Goal: Task Accomplishment & Management: Use online tool/utility

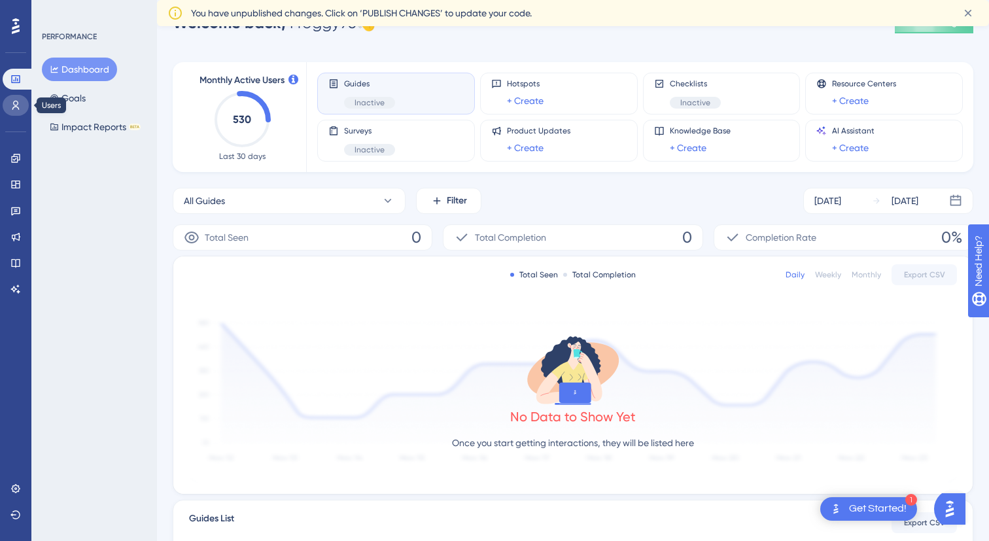
click at [21, 97] on link at bounding box center [16, 105] width 26 height 21
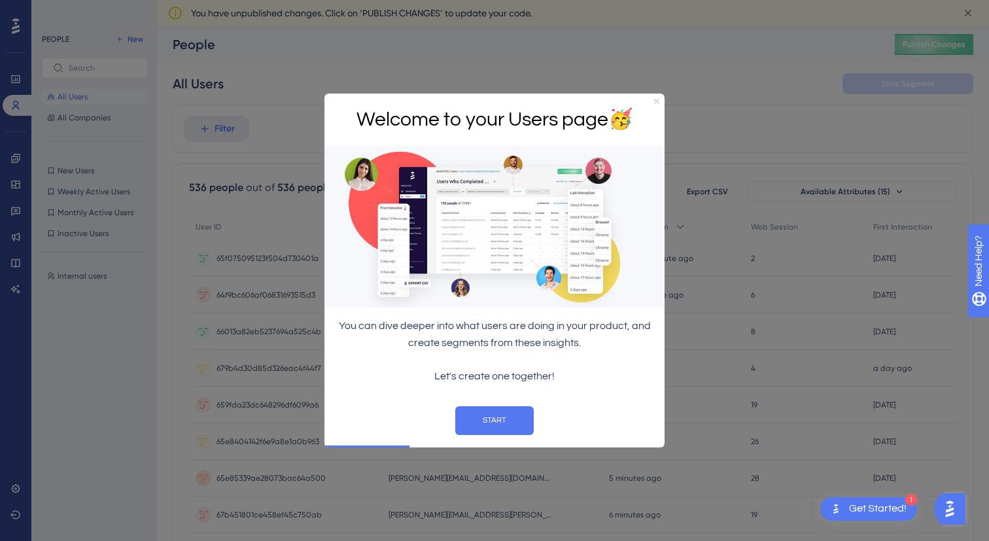
click at [656, 103] on icon "Close Preview" at bounding box center [656, 100] width 5 height 5
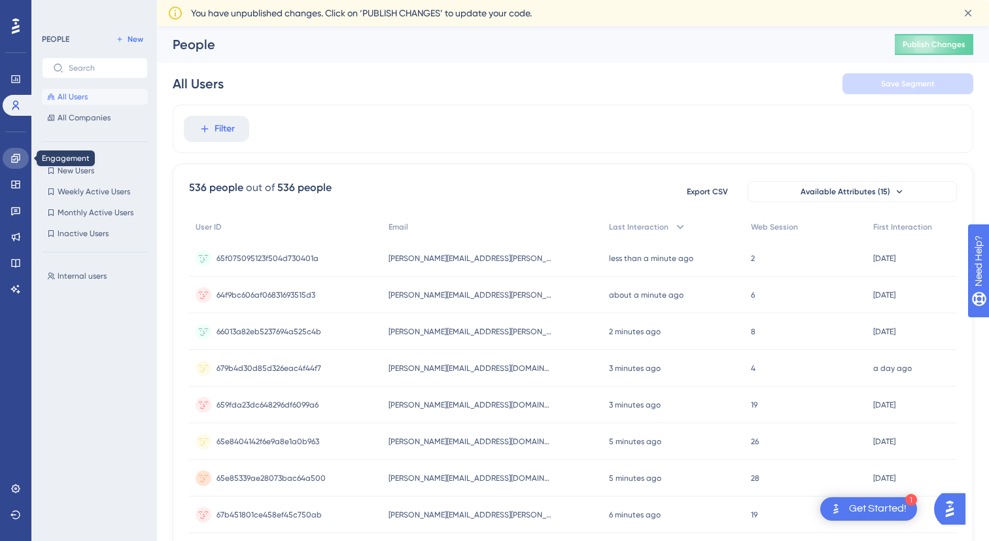
click at [20, 161] on icon at bounding box center [15, 158] width 10 height 10
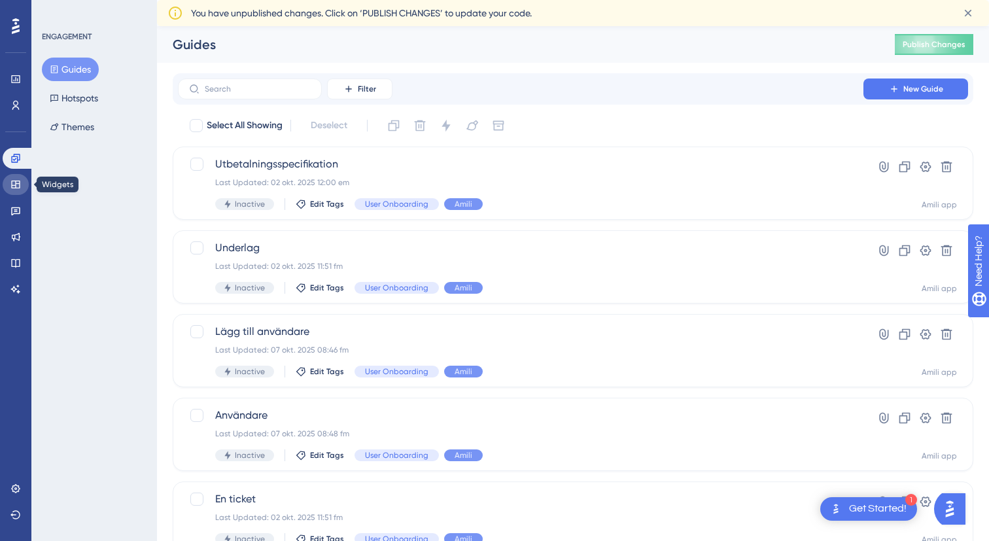
click at [18, 188] on icon at bounding box center [15, 184] width 10 height 10
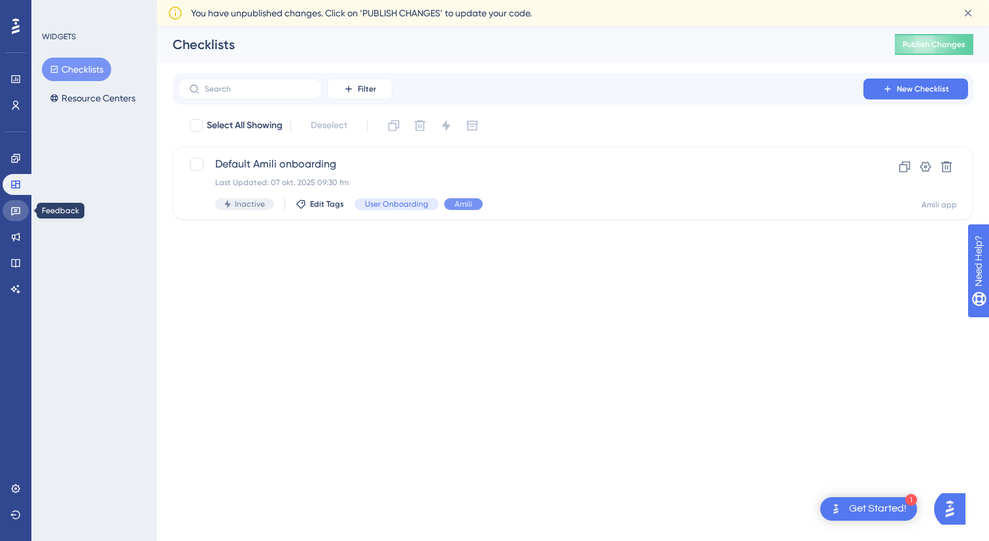
click at [18, 220] on link at bounding box center [16, 210] width 26 height 21
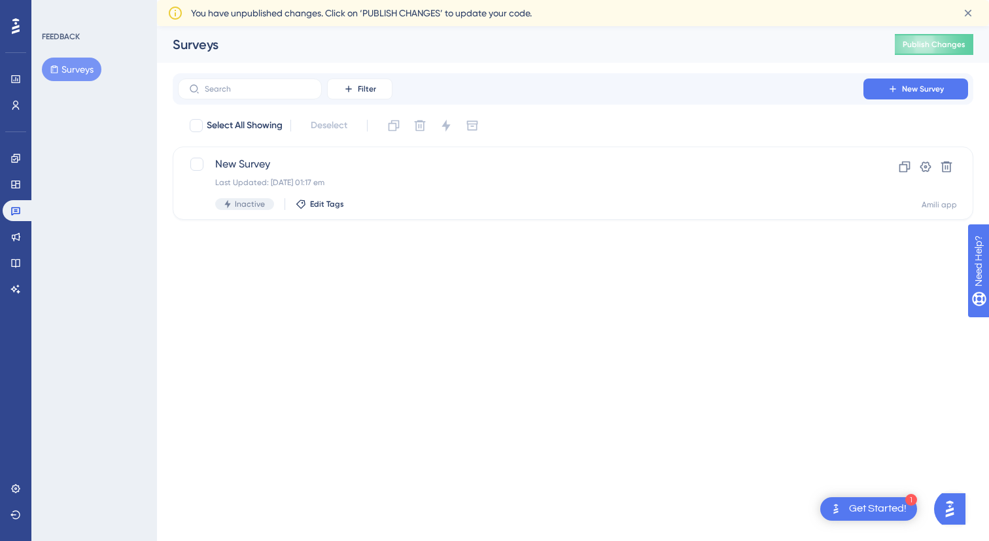
click at [18, 249] on div "Engagement Widgets Feedback Product Updates Knowledge Base AI Assistant" at bounding box center [16, 224] width 26 height 152
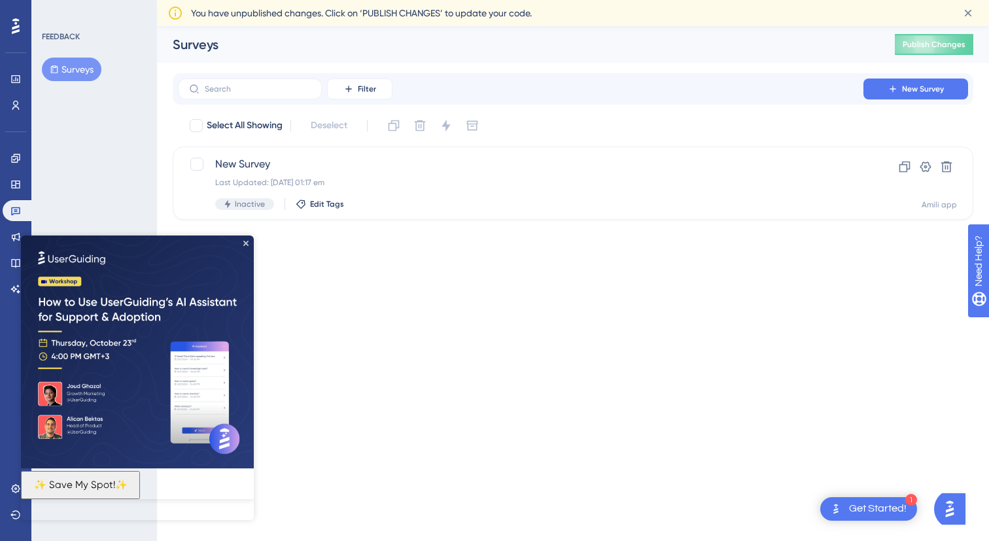
click at [239, 237] on img at bounding box center [137, 351] width 233 height 233
click at [247, 243] on icon "Close Preview" at bounding box center [245, 243] width 5 height 5
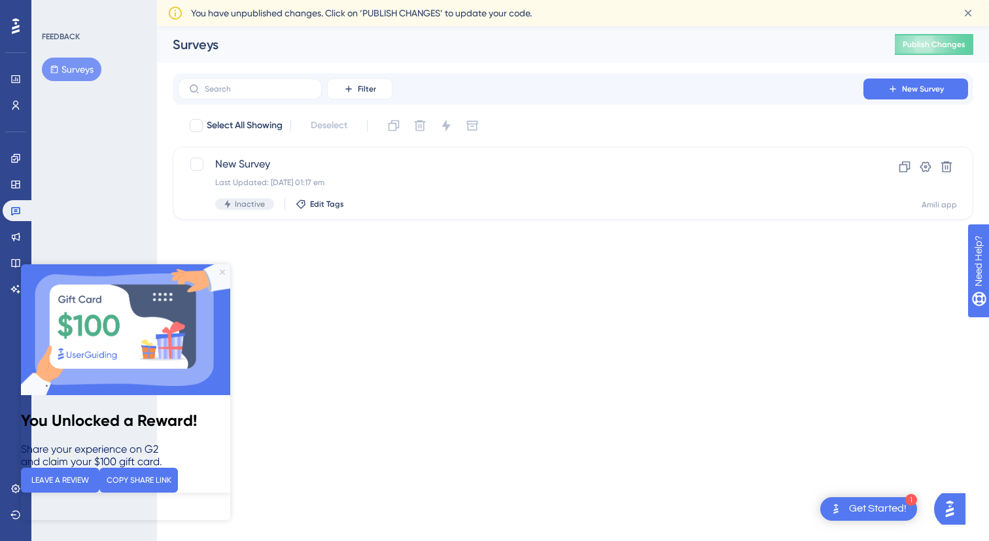
click at [222, 271] on icon "Close Preview" at bounding box center [222, 271] width 5 height 5
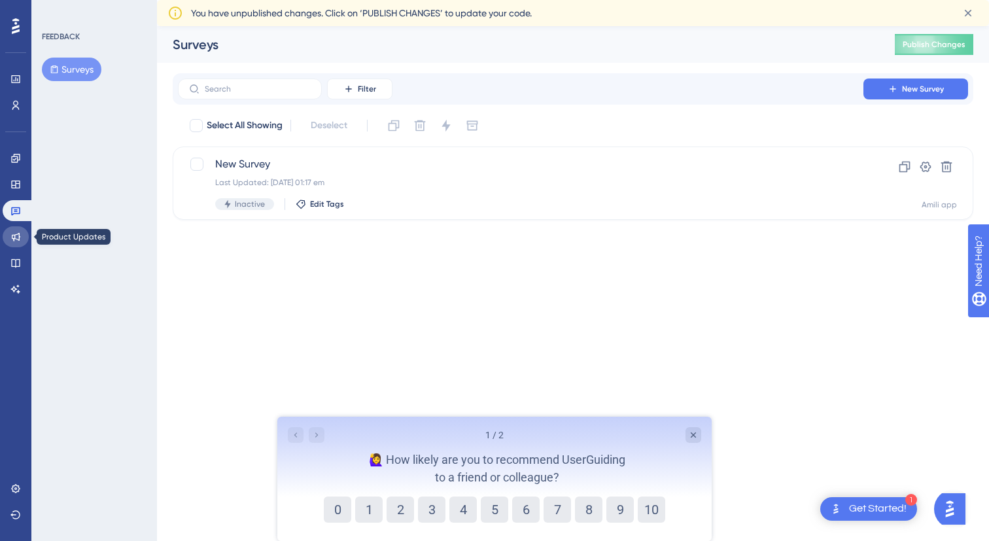
click at [20, 240] on icon at bounding box center [15, 236] width 10 height 10
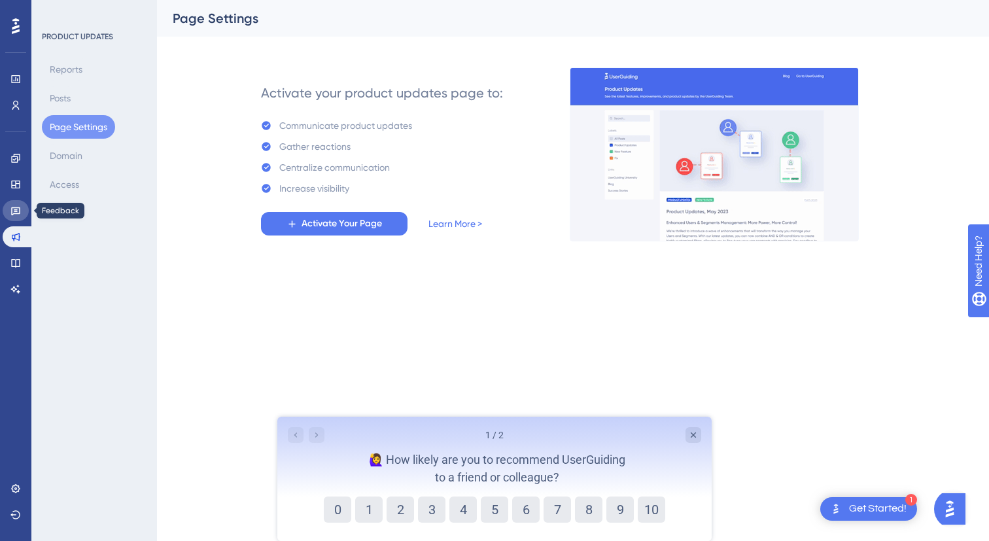
click at [18, 201] on link at bounding box center [16, 210] width 26 height 21
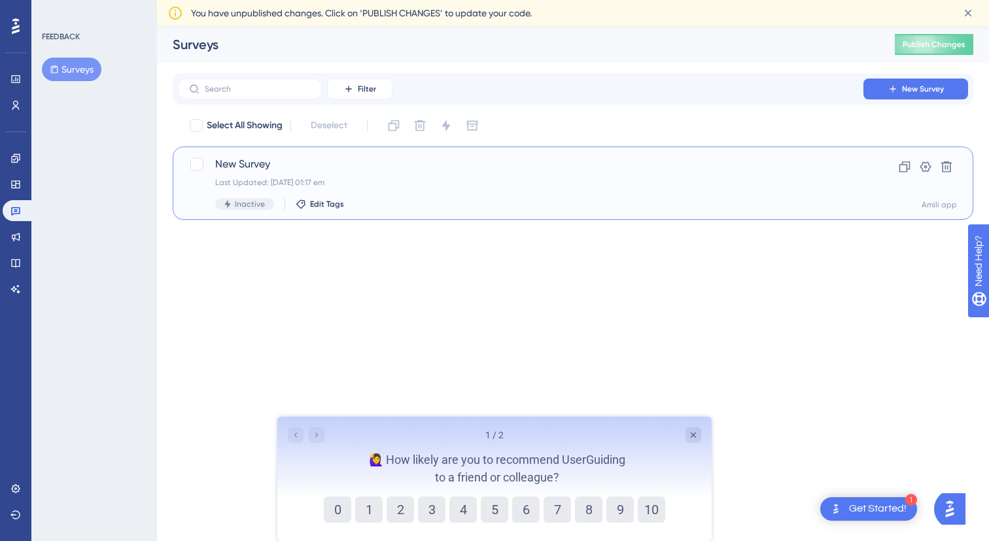
click at [328, 160] on span "New Survey" at bounding box center [520, 164] width 611 height 16
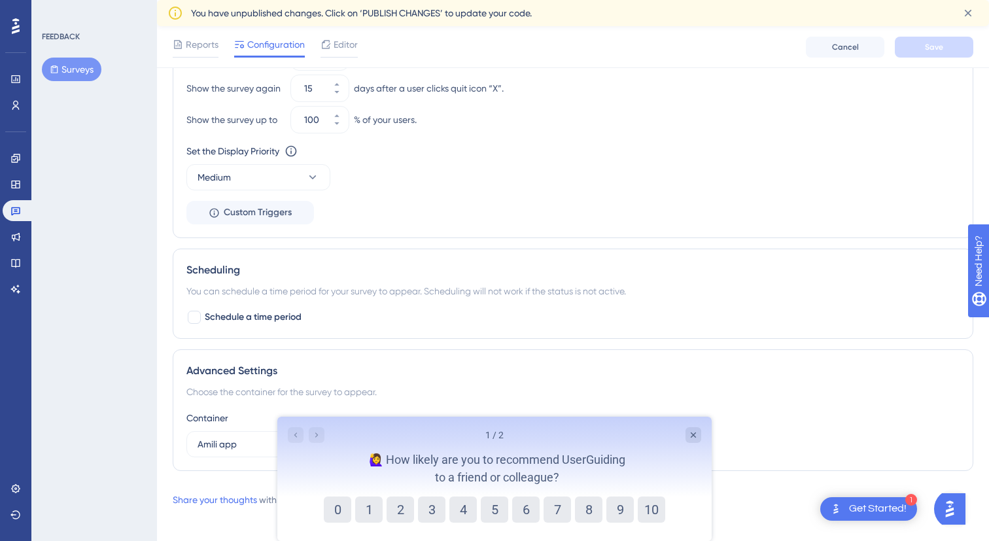
scroll to position [717, 0]
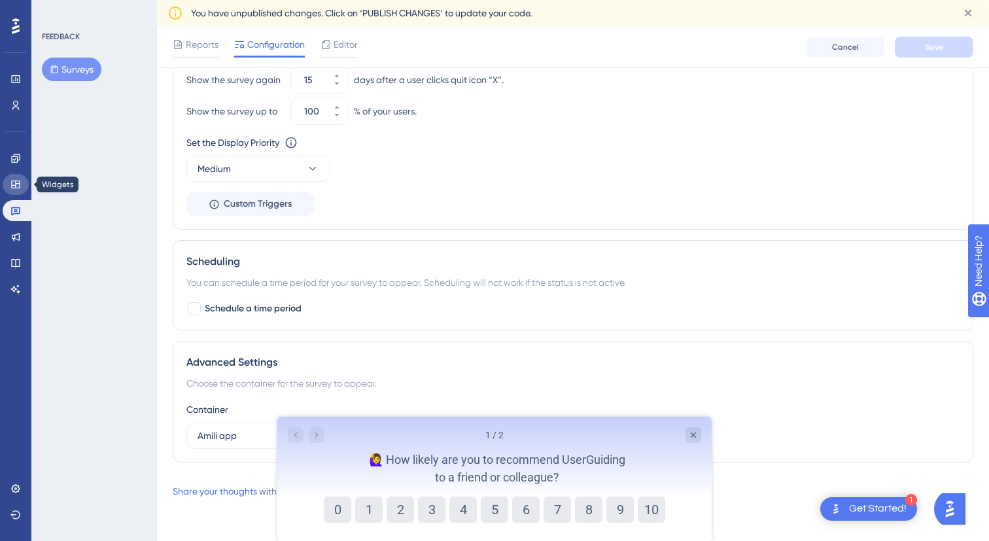
click at [11, 179] on icon at bounding box center [15, 184] width 10 height 10
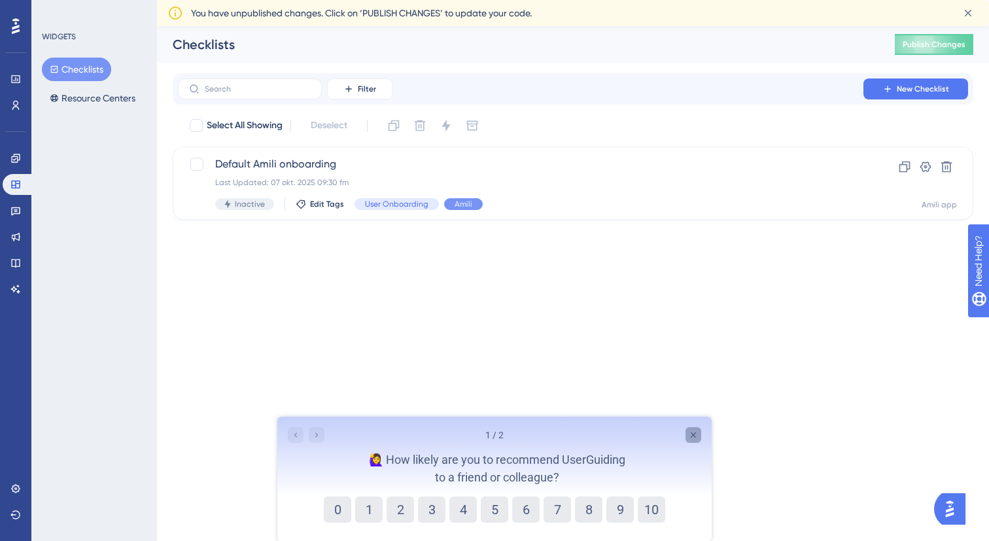
click at [698, 433] on div "Close survey" at bounding box center [693, 435] width 16 height 16
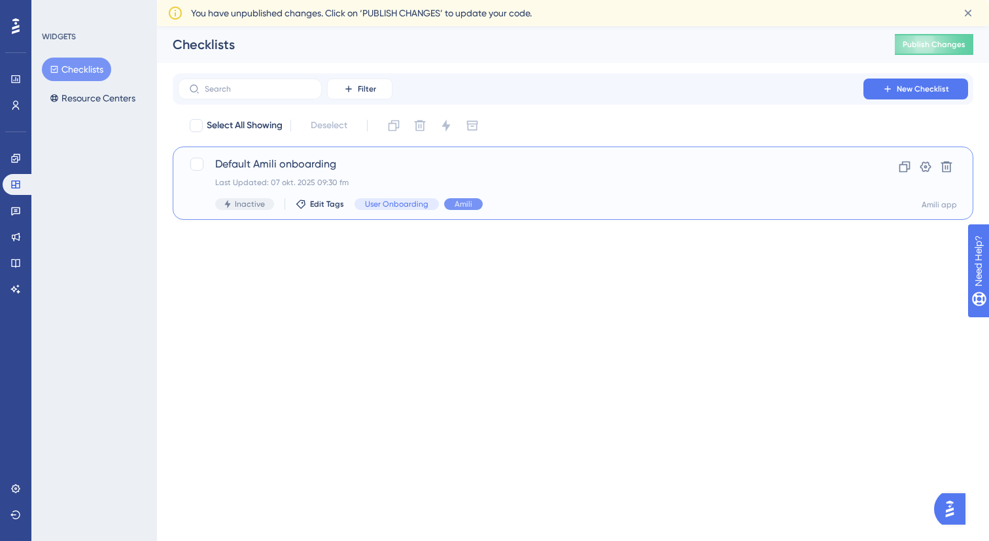
click at [356, 179] on div "Last Updated: 07 okt. 2025 09:30 fm" at bounding box center [520, 182] width 611 height 10
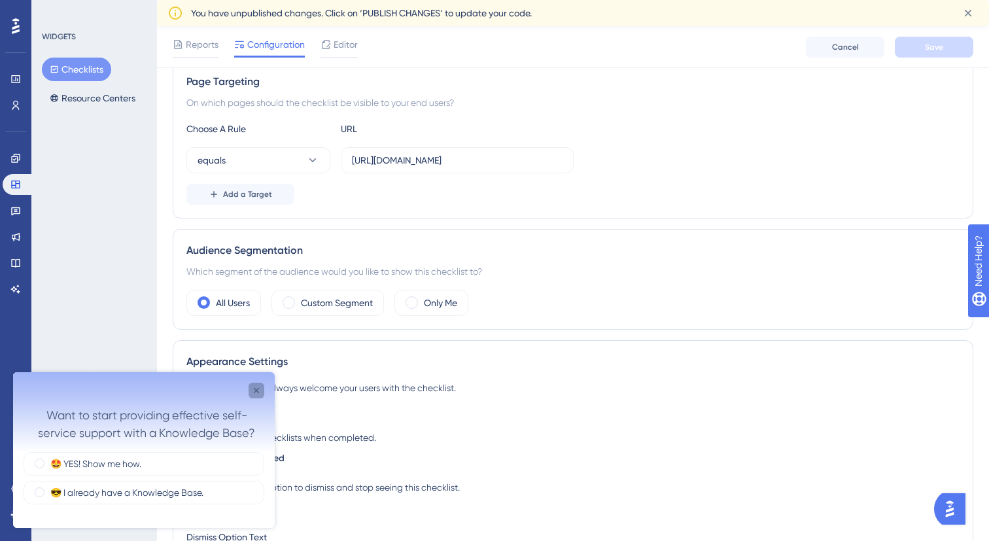
click at [260, 390] on icon "Close survey" at bounding box center [256, 390] width 10 height 10
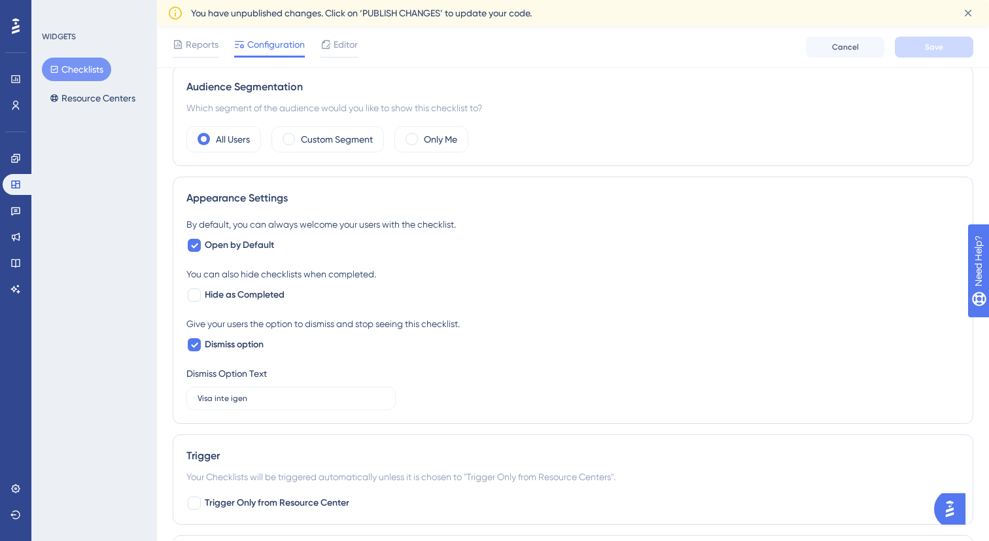
scroll to position [410, 0]
click at [201, 47] on span "Reports" at bounding box center [202, 45] width 33 height 16
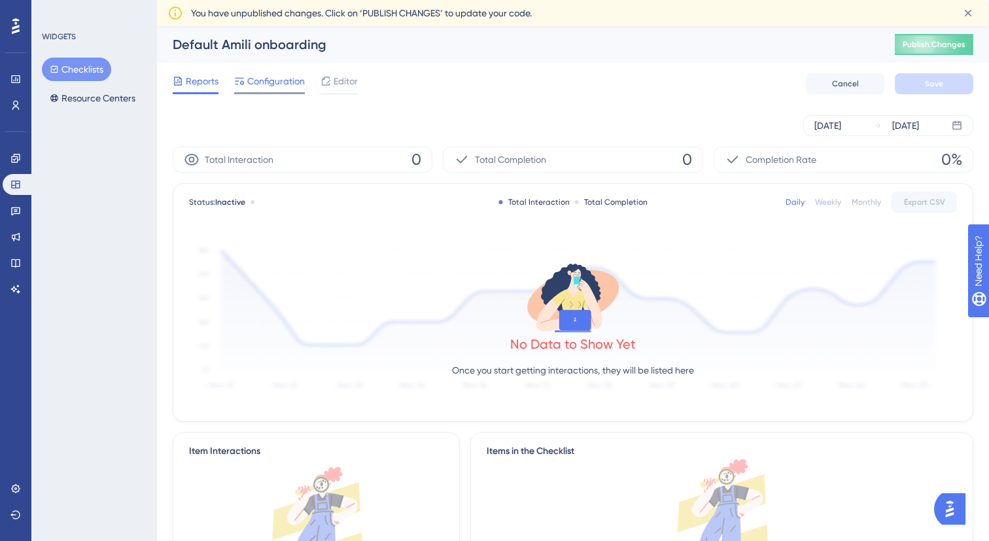
click at [274, 75] on span "Configuration" at bounding box center [276, 81] width 58 height 16
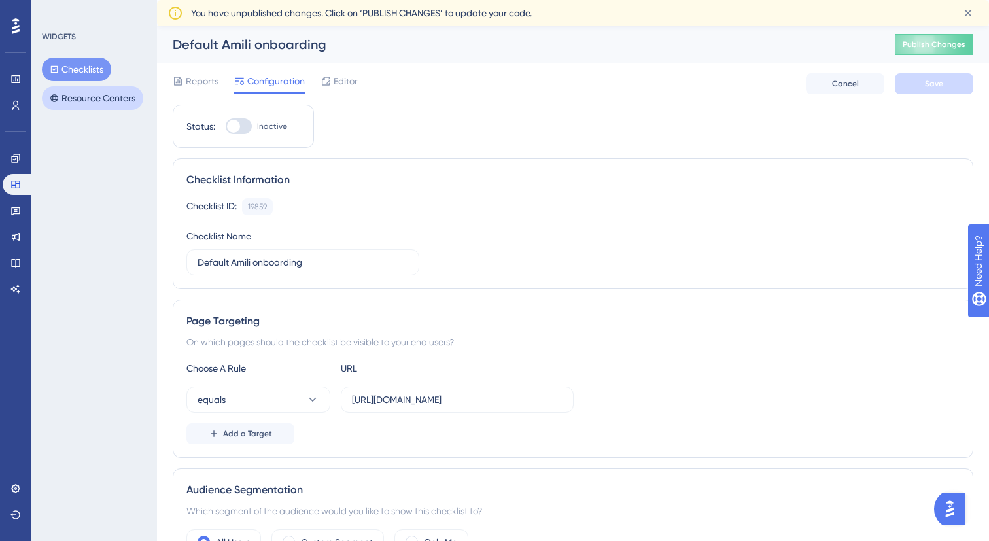
click at [121, 96] on button "Resource Centers" at bounding box center [92, 98] width 101 height 24
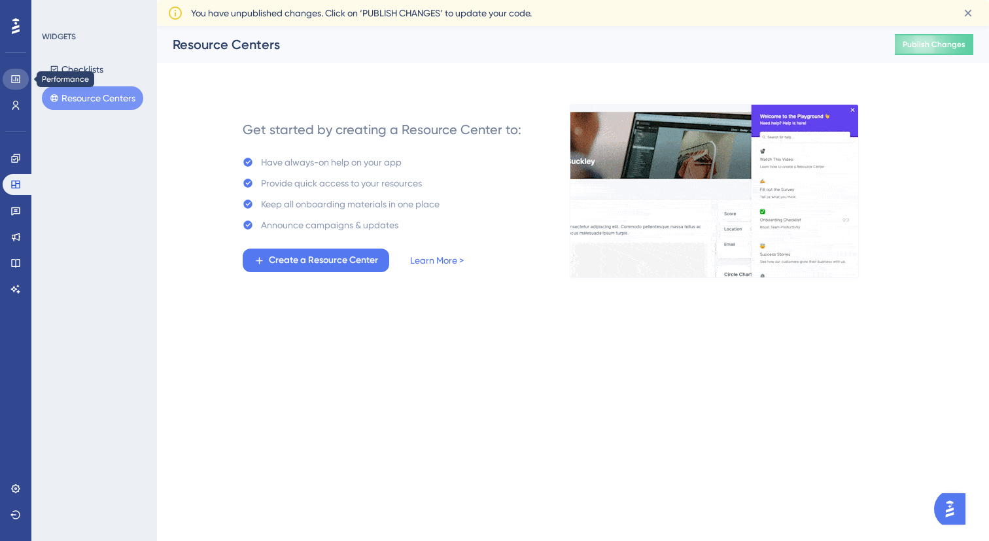
click at [16, 80] on icon at bounding box center [15, 79] width 10 height 10
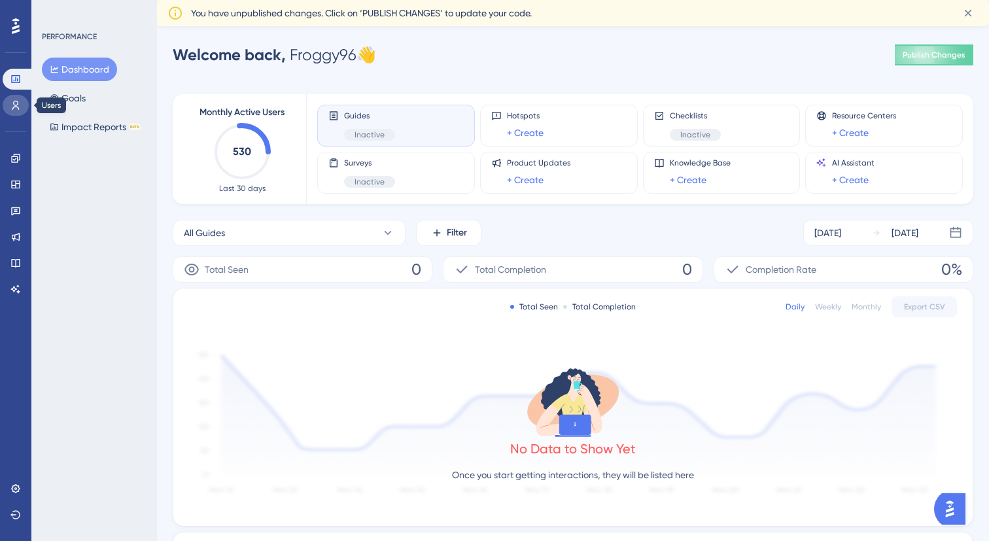
click at [16, 107] on icon at bounding box center [15, 105] width 10 height 10
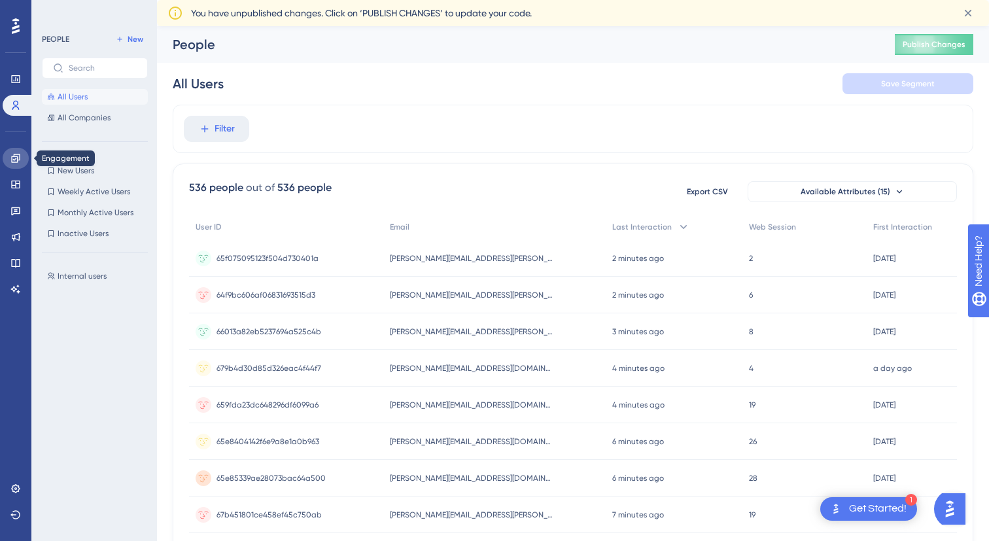
click at [14, 156] on icon at bounding box center [15, 158] width 8 height 8
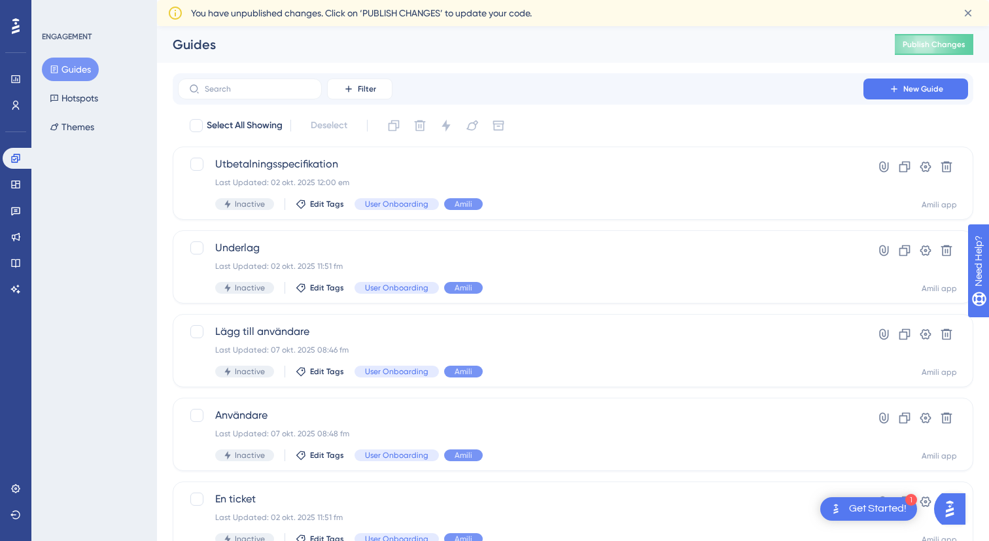
click at [73, 71] on button "Guides" at bounding box center [70, 70] width 57 height 24
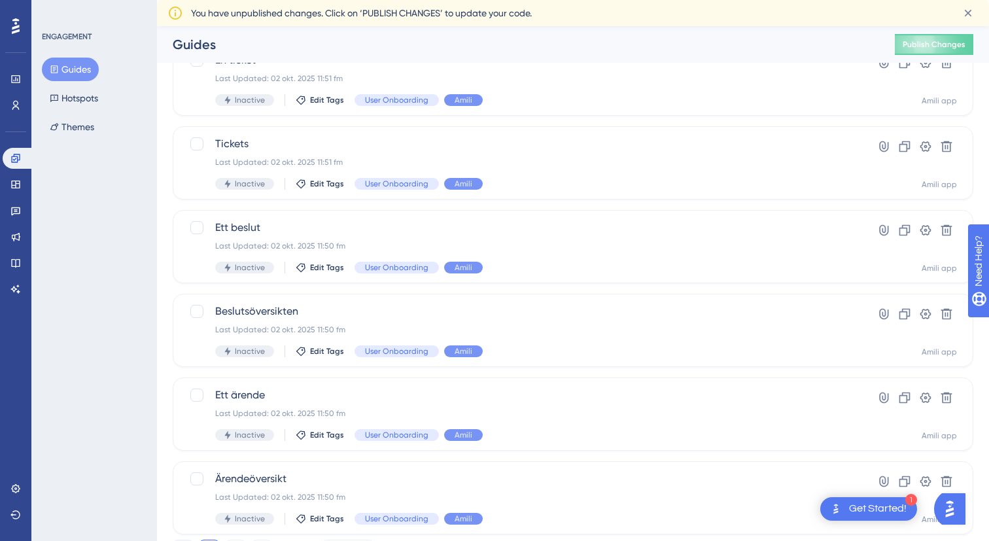
scroll to position [474, 0]
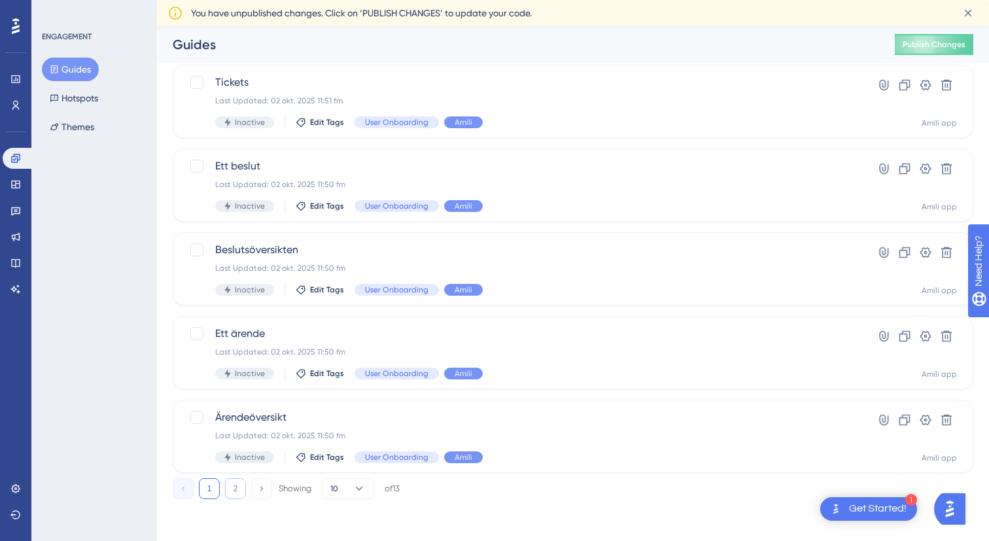
click at [237, 483] on button "2" at bounding box center [235, 488] width 21 height 21
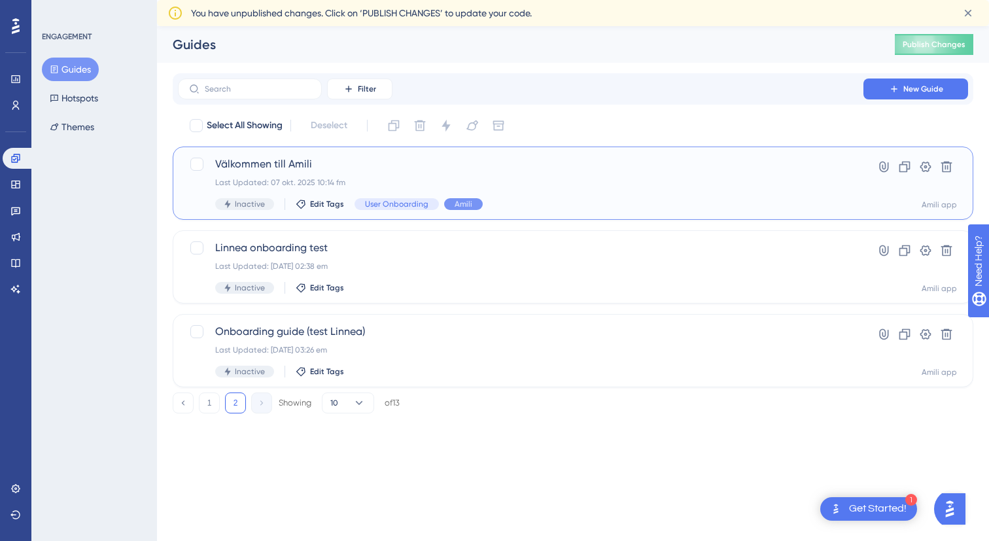
click at [634, 185] on div "Last Updated: 07 okt. 2025 10:14 fm" at bounding box center [520, 182] width 611 height 10
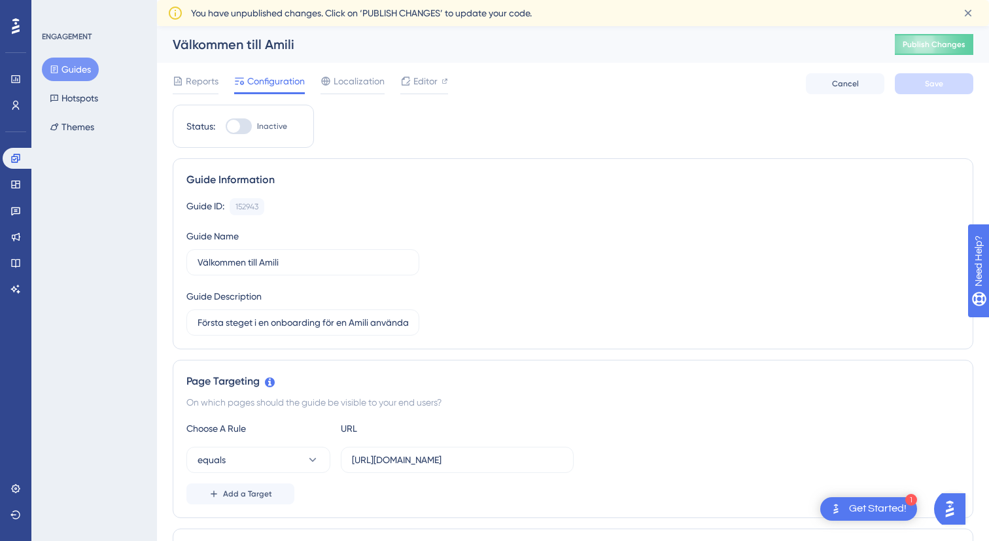
click at [220, 86] on div "Reports Configuration Localization Editor" at bounding box center [310, 83] width 275 height 21
click at [211, 82] on span "Reports" at bounding box center [202, 81] width 33 height 16
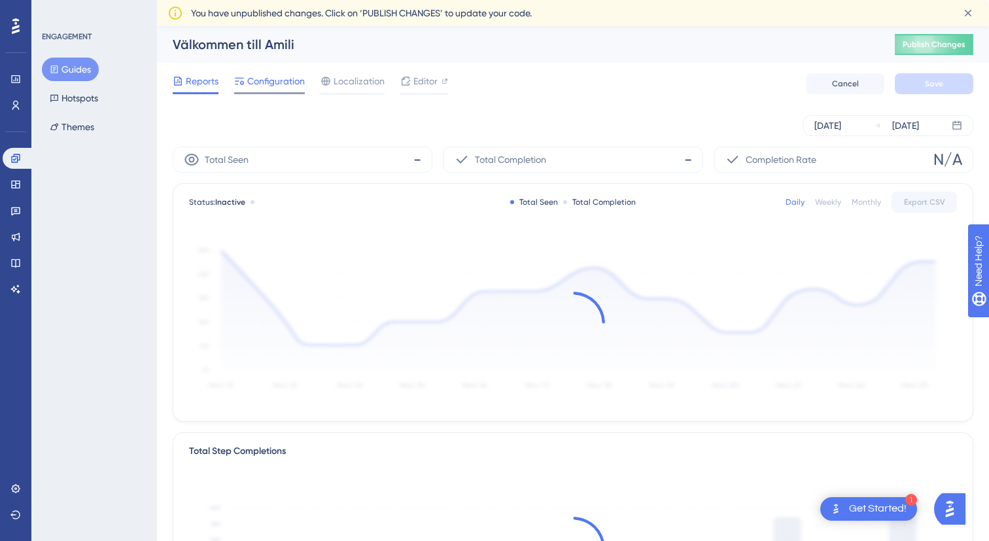
click at [273, 87] on span "Configuration" at bounding box center [276, 81] width 58 height 16
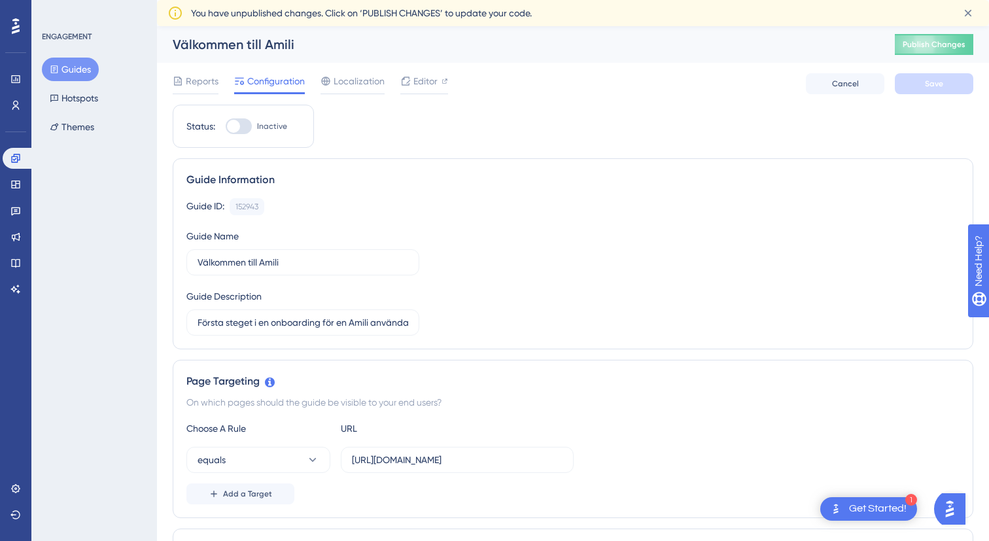
click at [320, 44] on div "Välkommen till Amili" at bounding box center [517, 44] width 689 height 18
drag, startPoint x: 320, startPoint y: 44, endPoint x: 233, endPoint y: 44, distance: 87.6
click at [233, 44] on div "Välkommen till Amili" at bounding box center [517, 44] width 689 height 18
click at [231, 44] on div "Välkommen till Amili" at bounding box center [517, 44] width 689 height 18
click at [187, 75] on span "Reports" at bounding box center [202, 81] width 33 height 16
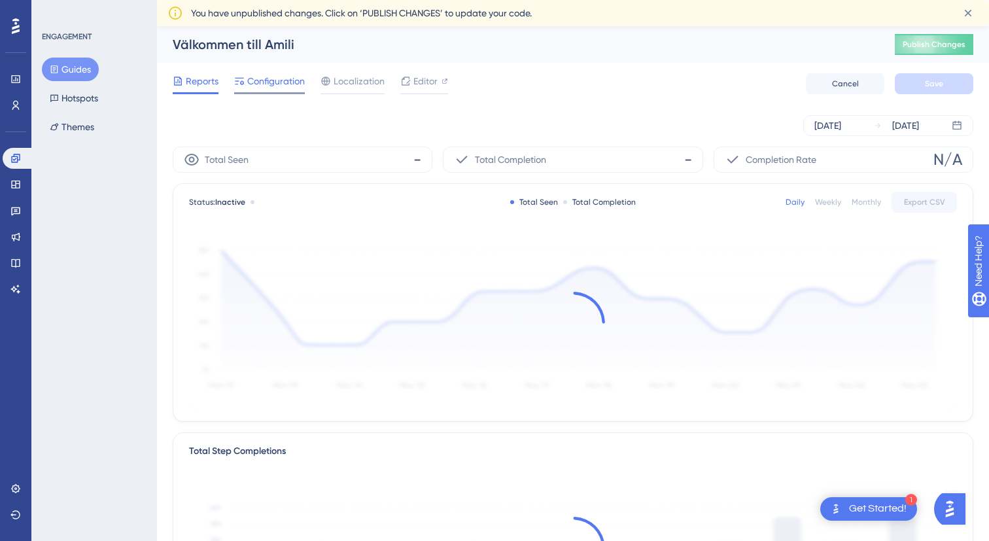
click at [271, 91] on div "Configuration" at bounding box center [269, 83] width 71 height 21
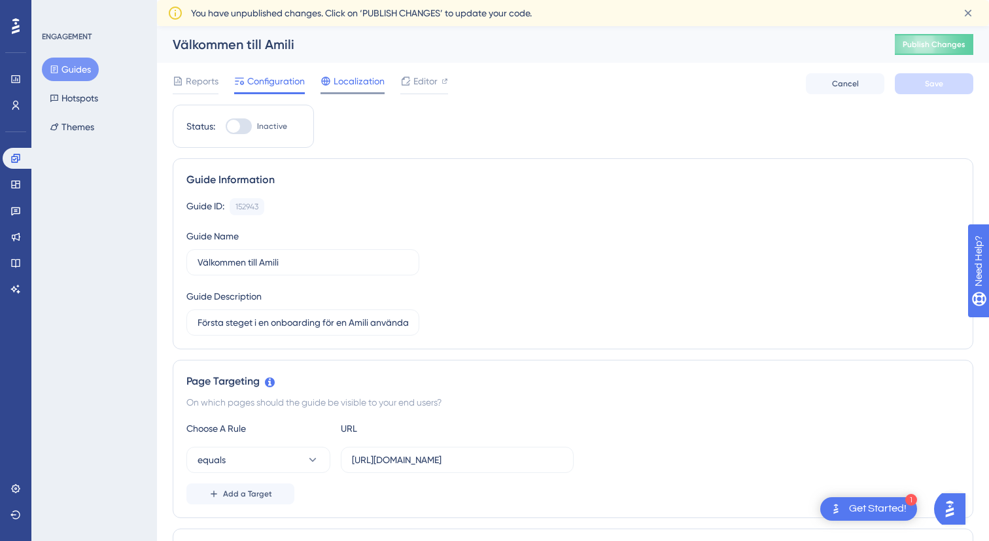
click at [354, 82] on span "Localization" at bounding box center [358, 81] width 51 height 16
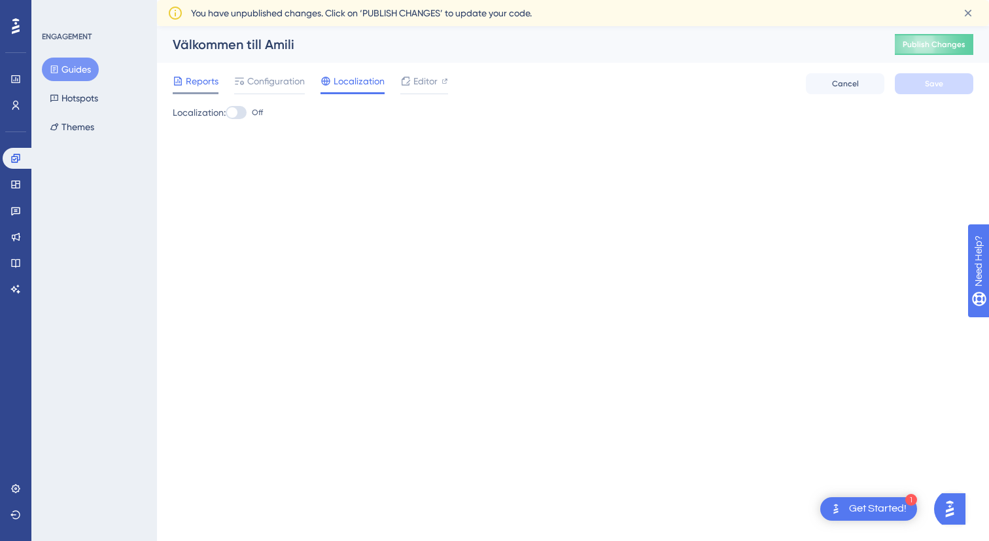
click at [204, 81] on span "Reports" at bounding box center [202, 81] width 33 height 16
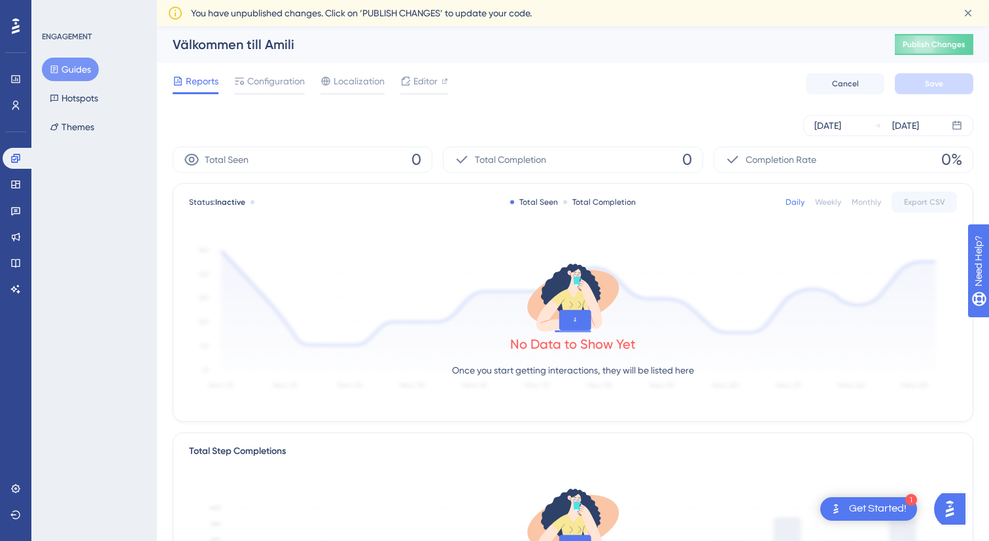
click at [214, 41] on div "Välkommen till Amili" at bounding box center [517, 44] width 689 height 18
click at [288, 53] on div "Välkommen till Amili" at bounding box center [517, 44] width 689 height 18
click at [245, 75] on div "Configuration" at bounding box center [269, 81] width 71 height 16
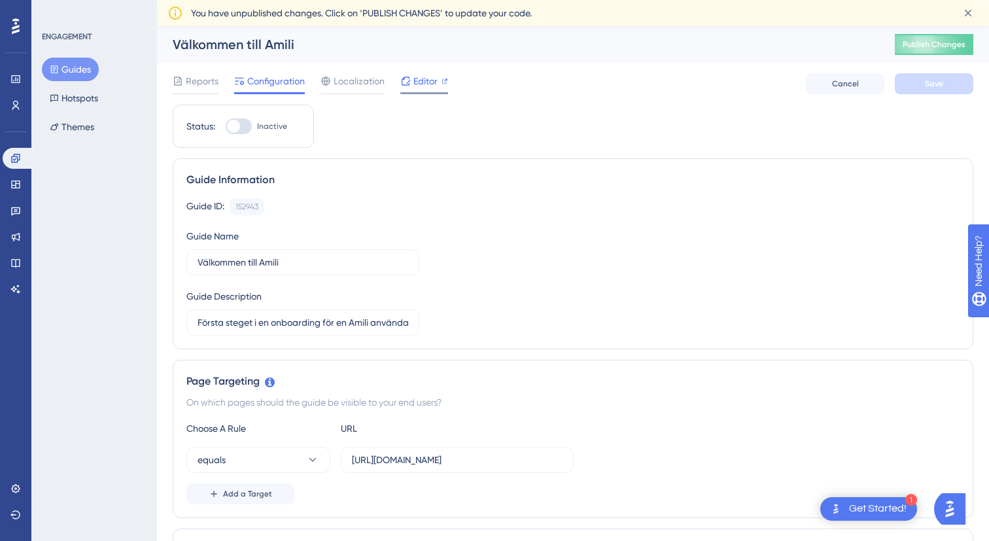
click at [422, 80] on span "Editor" at bounding box center [425, 81] width 24 height 16
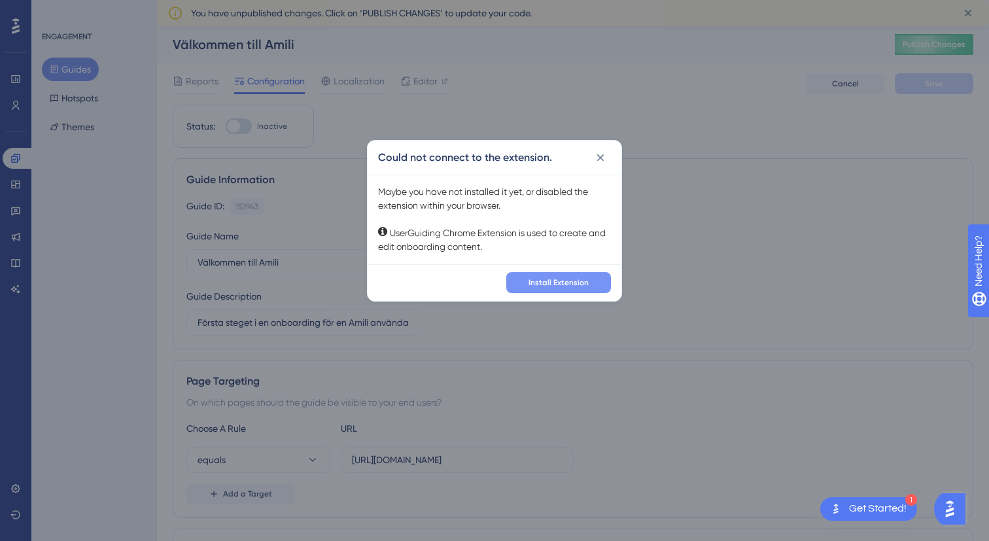
click at [518, 281] on button "Install Extension" at bounding box center [558, 282] width 105 height 21
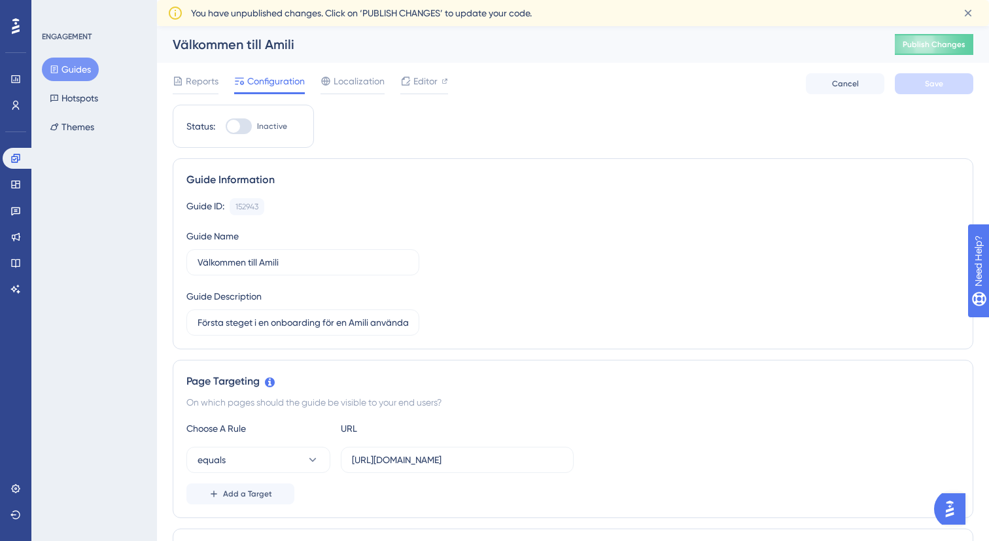
click at [753, 224] on div "Guide ID: 152943 Copy Guide Name Välkommen till Amili Guide Description Första …" at bounding box center [572, 266] width 773 height 137
click at [662, 450] on div "equals [URL][DOMAIN_NAME]" at bounding box center [572, 460] width 773 height 26
click at [434, 82] on span "Editor" at bounding box center [425, 81] width 24 height 16
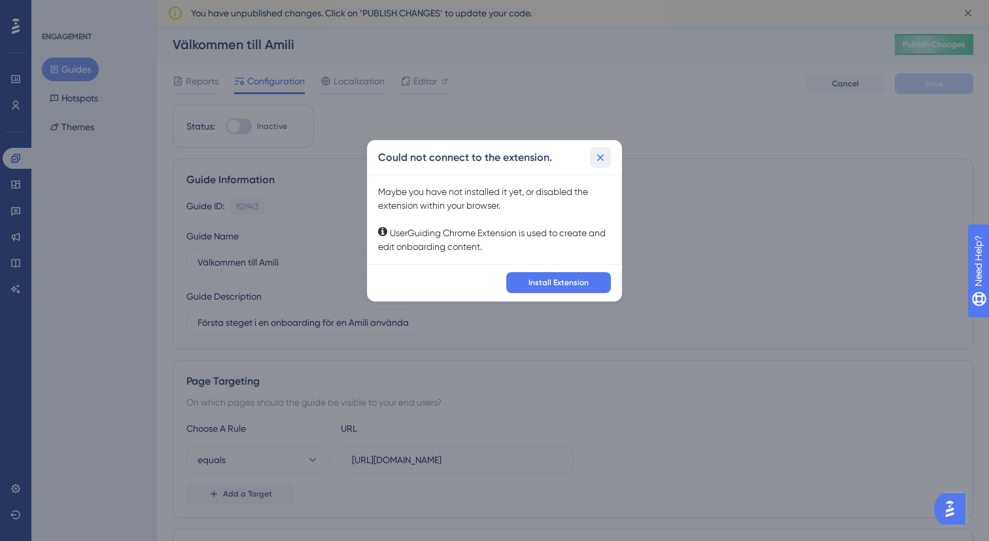
click at [594, 158] on icon at bounding box center [600, 157] width 13 height 13
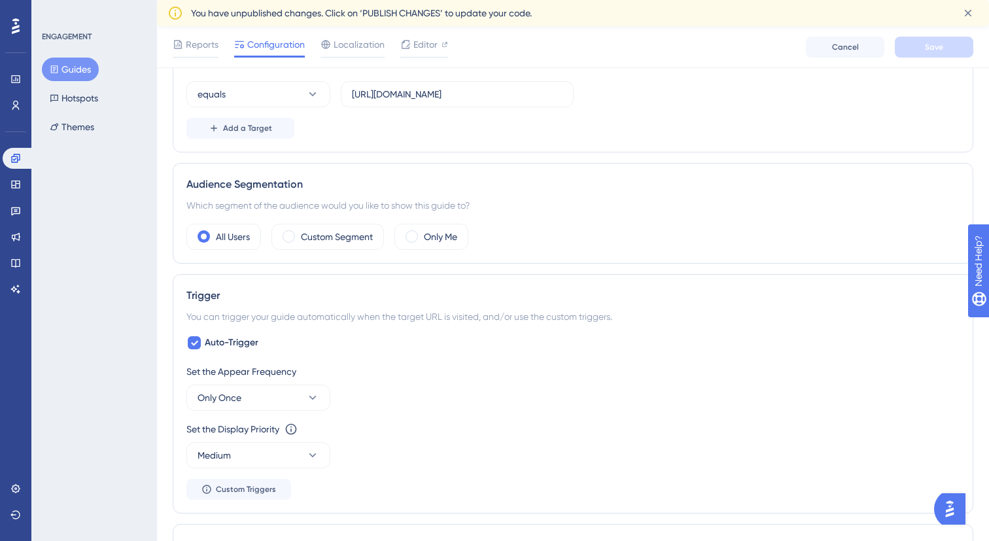
scroll to position [377, 0]
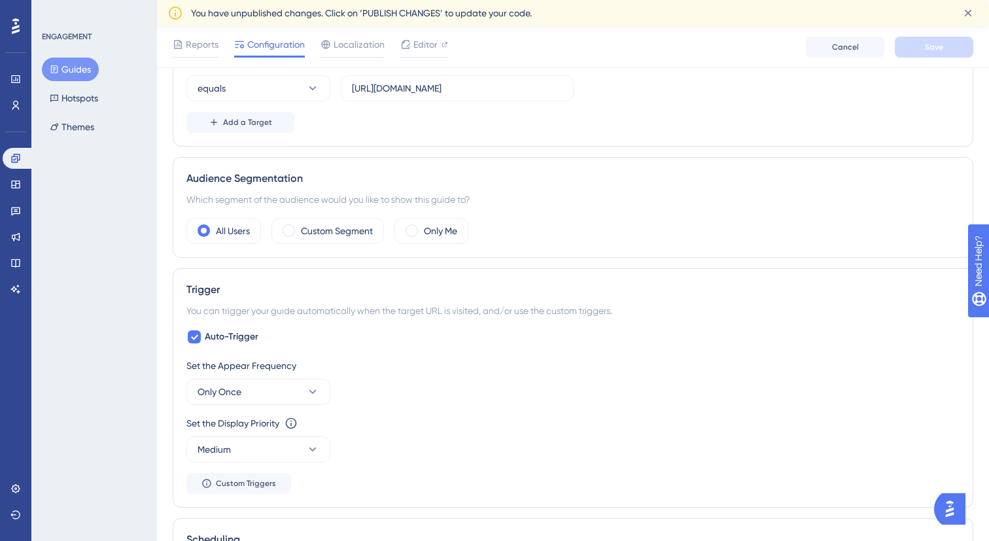
click at [284, 183] on div "Audience Segmentation" at bounding box center [572, 179] width 773 height 16
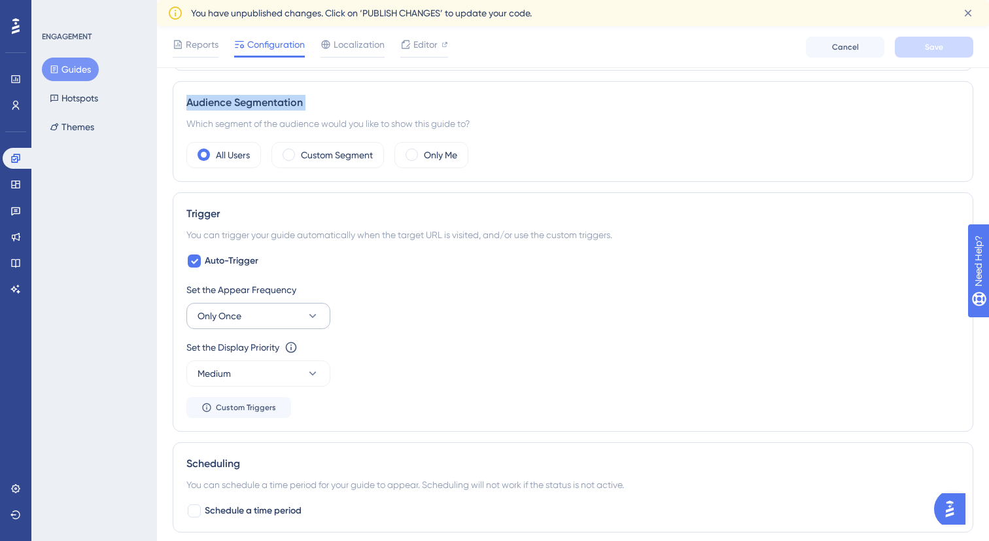
scroll to position [450, 0]
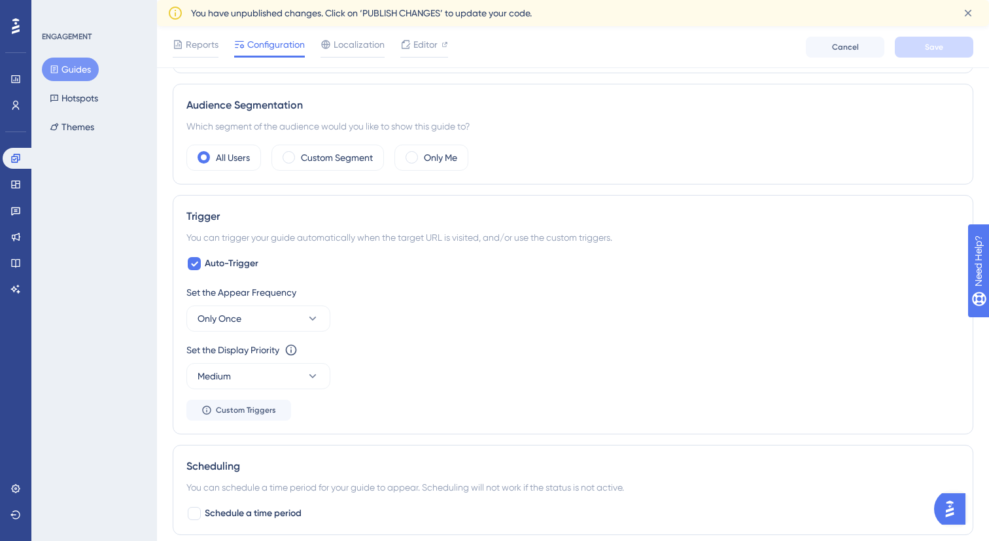
click at [460, 212] on div "Trigger" at bounding box center [572, 217] width 773 height 16
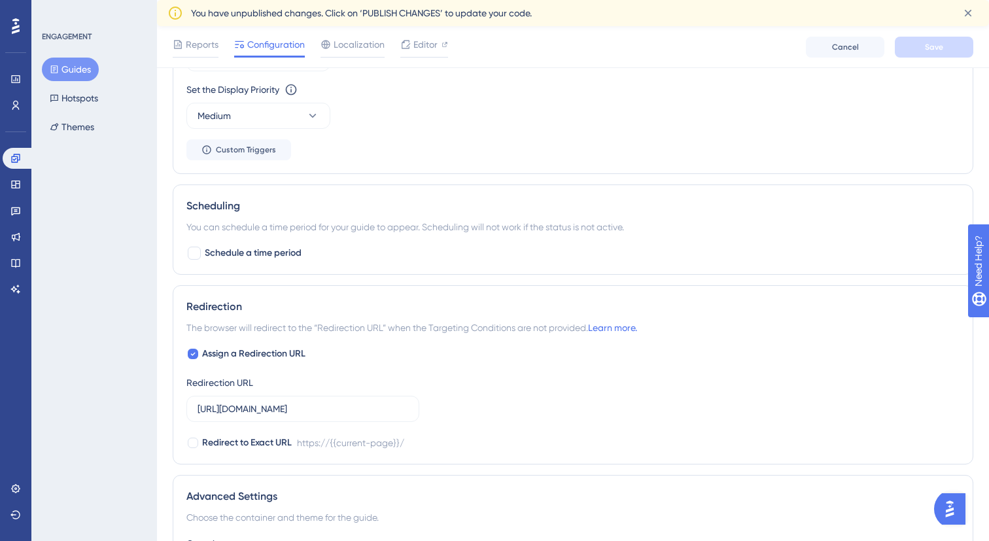
scroll to position [878, 0]
